Goal: Check status: Check status

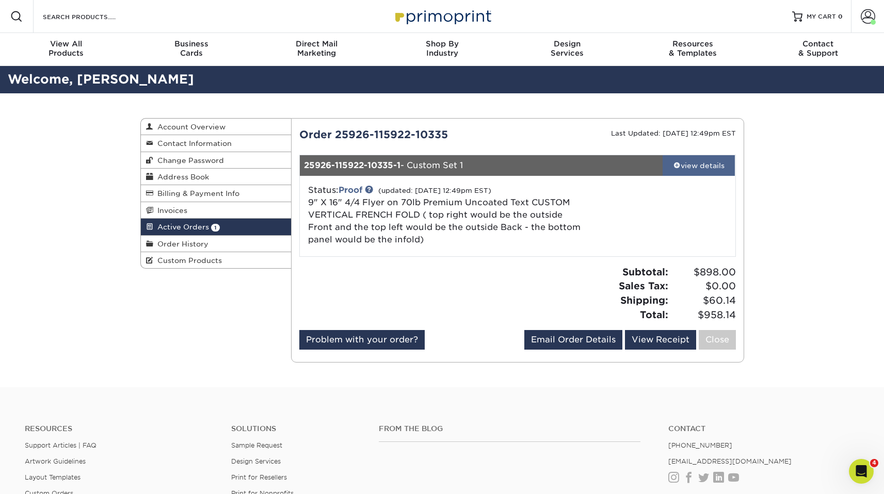
click at [707, 174] on link "view details" at bounding box center [699, 165] width 73 height 21
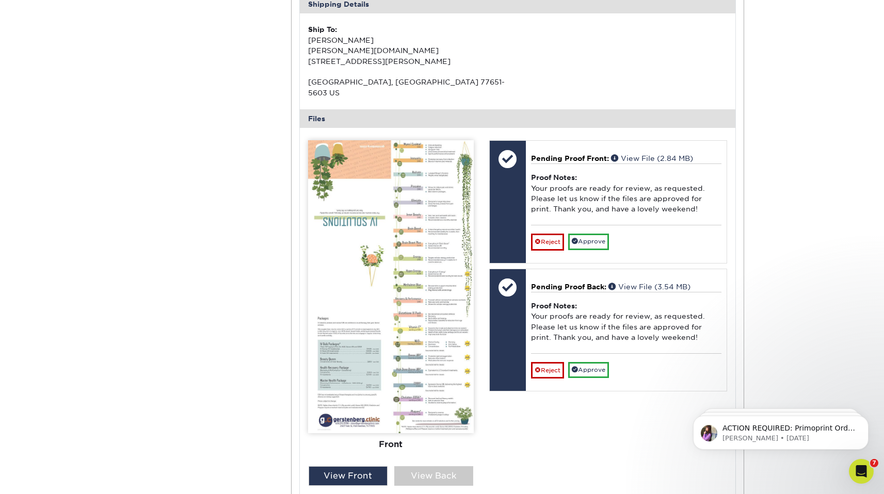
scroll to position [351, 0]
click at [377, 284] on img at bounding box center [391, 286] width 166 height 293
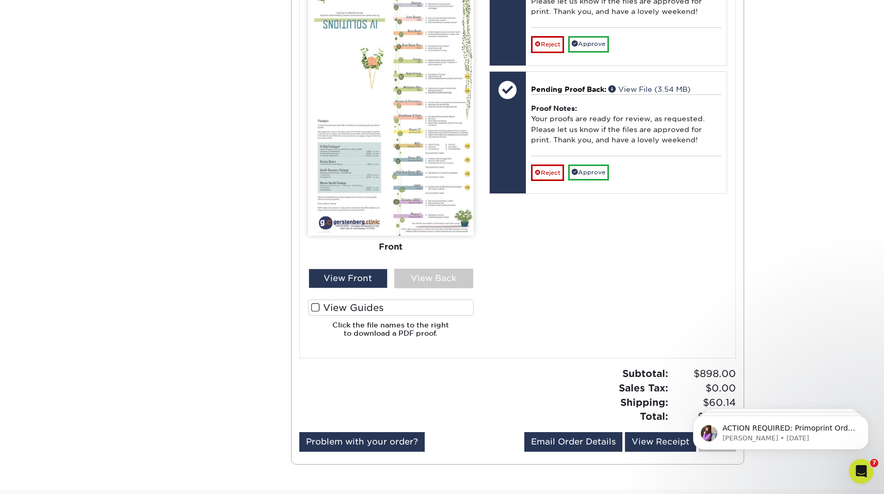
scroll to position [553, 0]
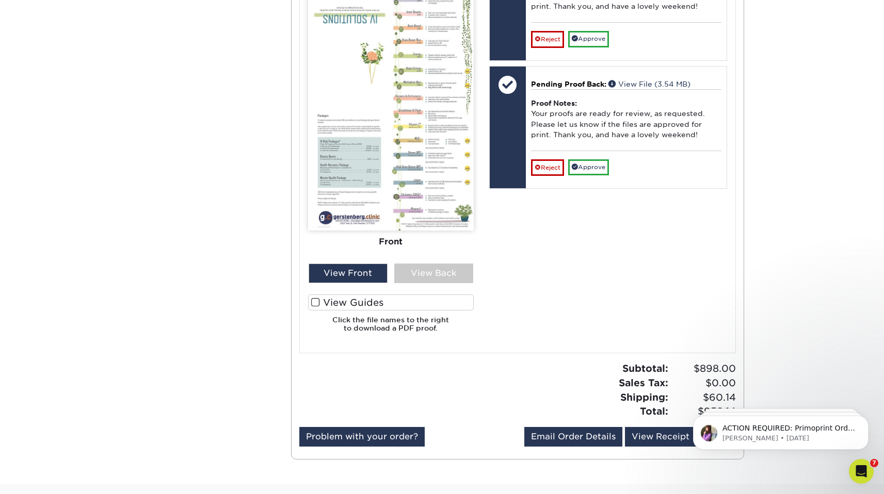
click at [395, 199] on img at bounding box center [391, 84] width 166 height 293
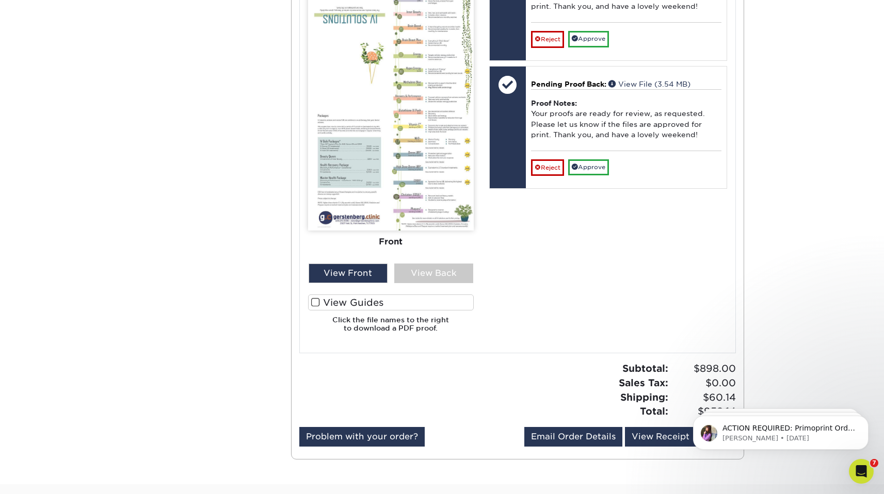
click at [395, 199] on img at bounding box center [391, 84] width 166 height 293
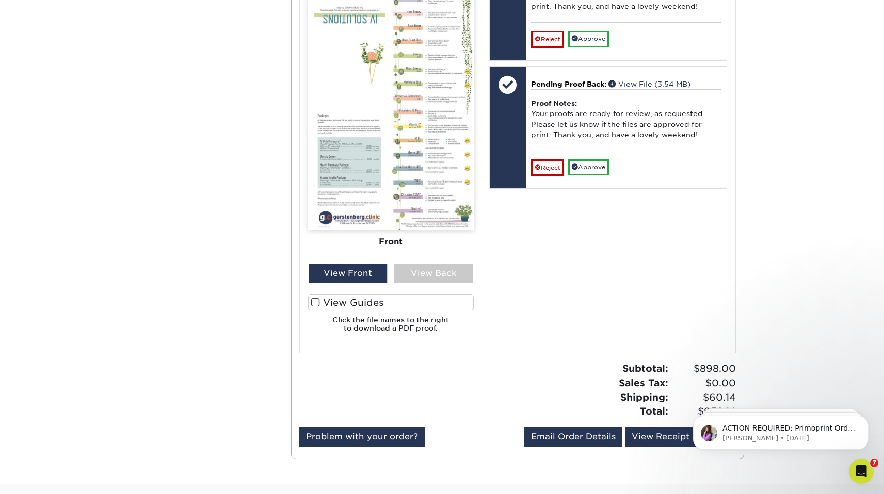
click at [395, 199] on img at bounding box center [391, 84] width 166 height 293
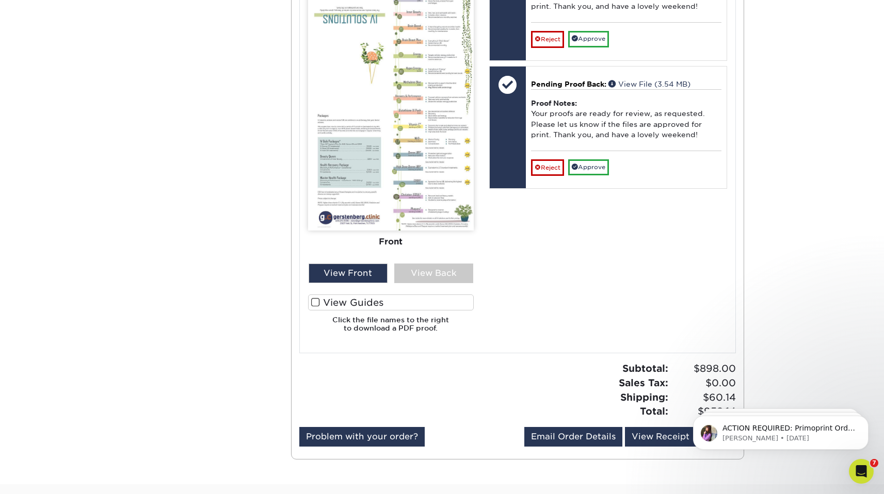
click at [395, 199] on img at bounding box center [391, 84] width 166 height 293
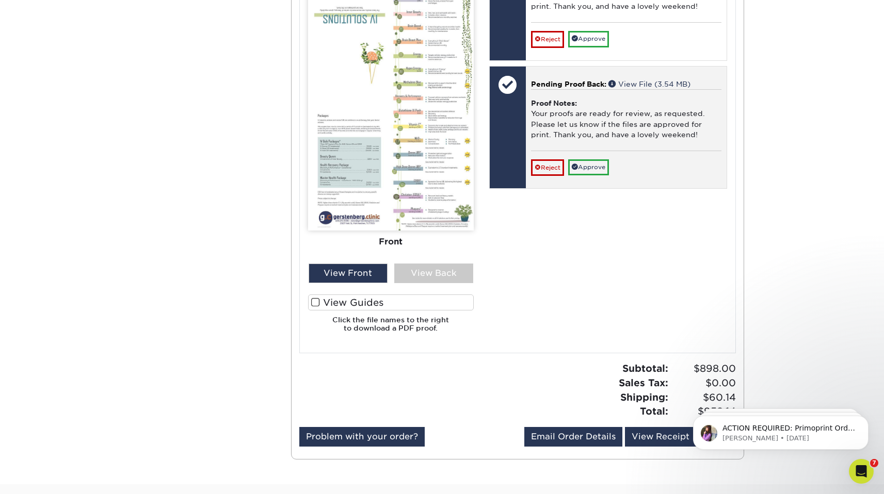
click at [568, 80] on span "Pending Proof Back:" at bounding box center [568, 84] width 75 height 8
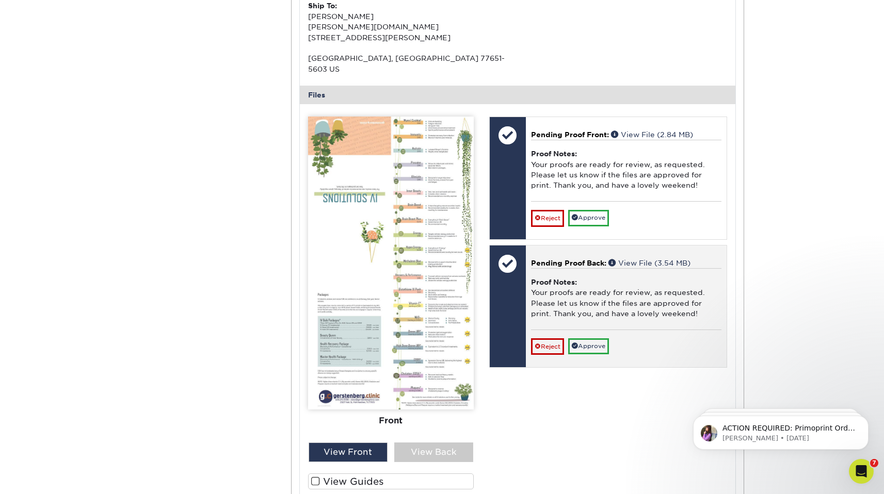
scroll to position [349, 0]
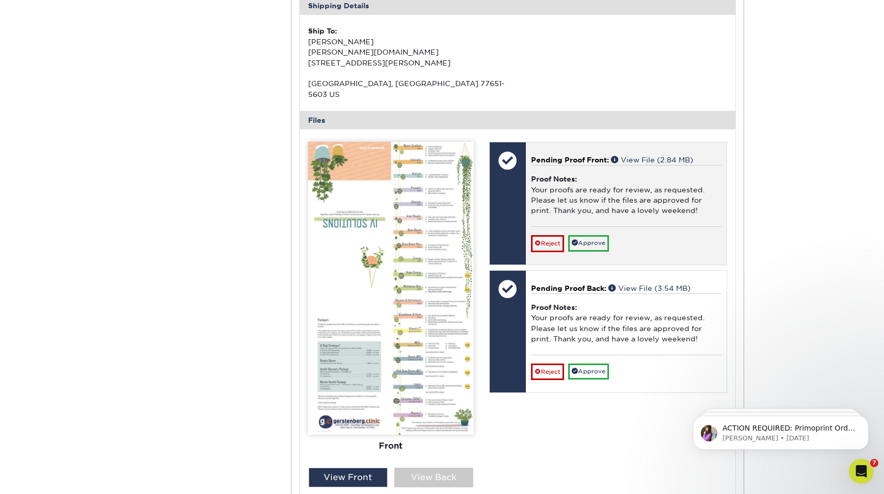
click at [639, 143] on div "Pending Proof Front: View File (2.84 MB) Proof Notes: Your proofs are ready for…" at bounding box center [626, 203] width 201 height 122
click at [673, 165] on div "Proof Notes: Your proofs are ready for review, as requested. Please let us know…" at bounding box center [626, 195] width 190 height 61
click at [716, 155] on p "Pending Proof Front: View File (2.84 MB)" at bounding box center [626, 160] width 190 height 10
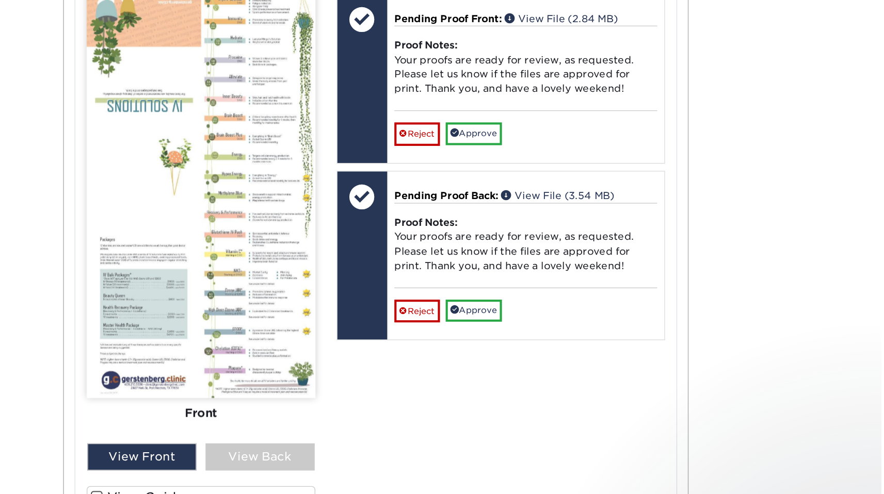
scroll to position [493, 0]
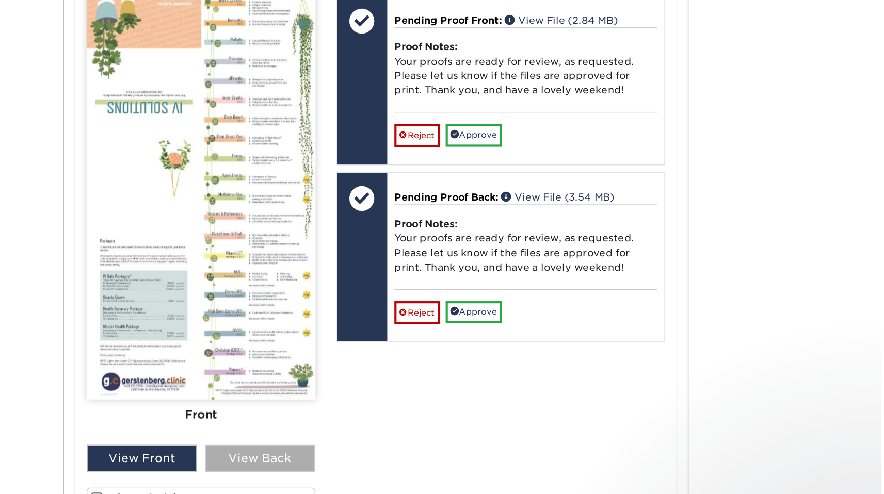
click at [456, 324] on div "View Back" at bounding box center [433, 334] width 79 height 20
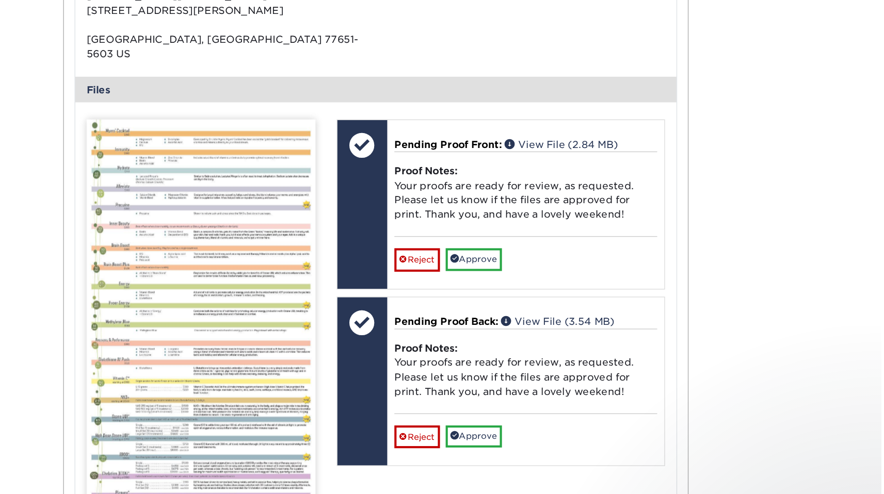
scroll to position [394, 0]
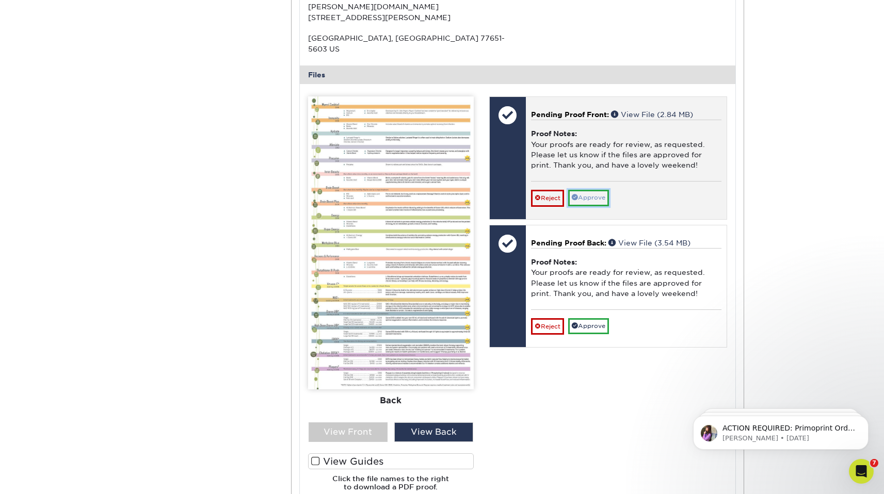
click at [604, 193] on link "Approve" at bounding box center [588, 198] width 41 height 16
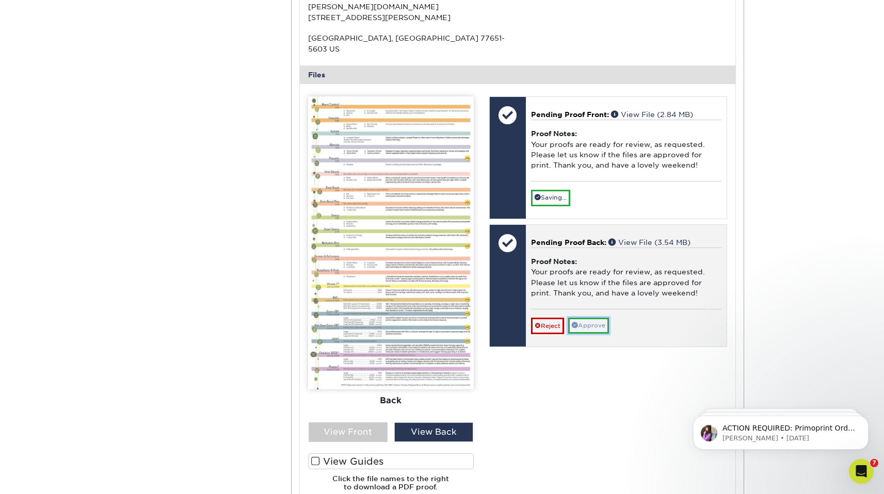
click at [594, 318] on link "Approve" at bounding box center [588, 326] width 41 height 16
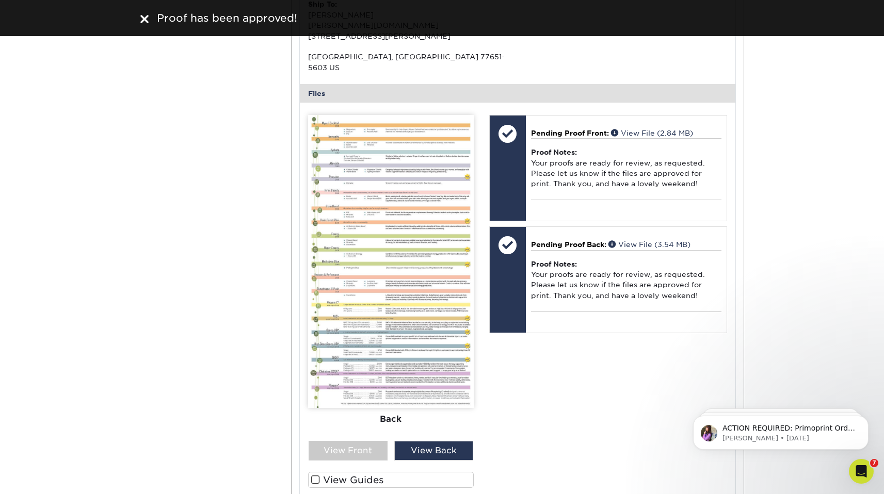
scroll to position [375, 0]
